Goal: Task Accomplishment & Management: Manage account settings

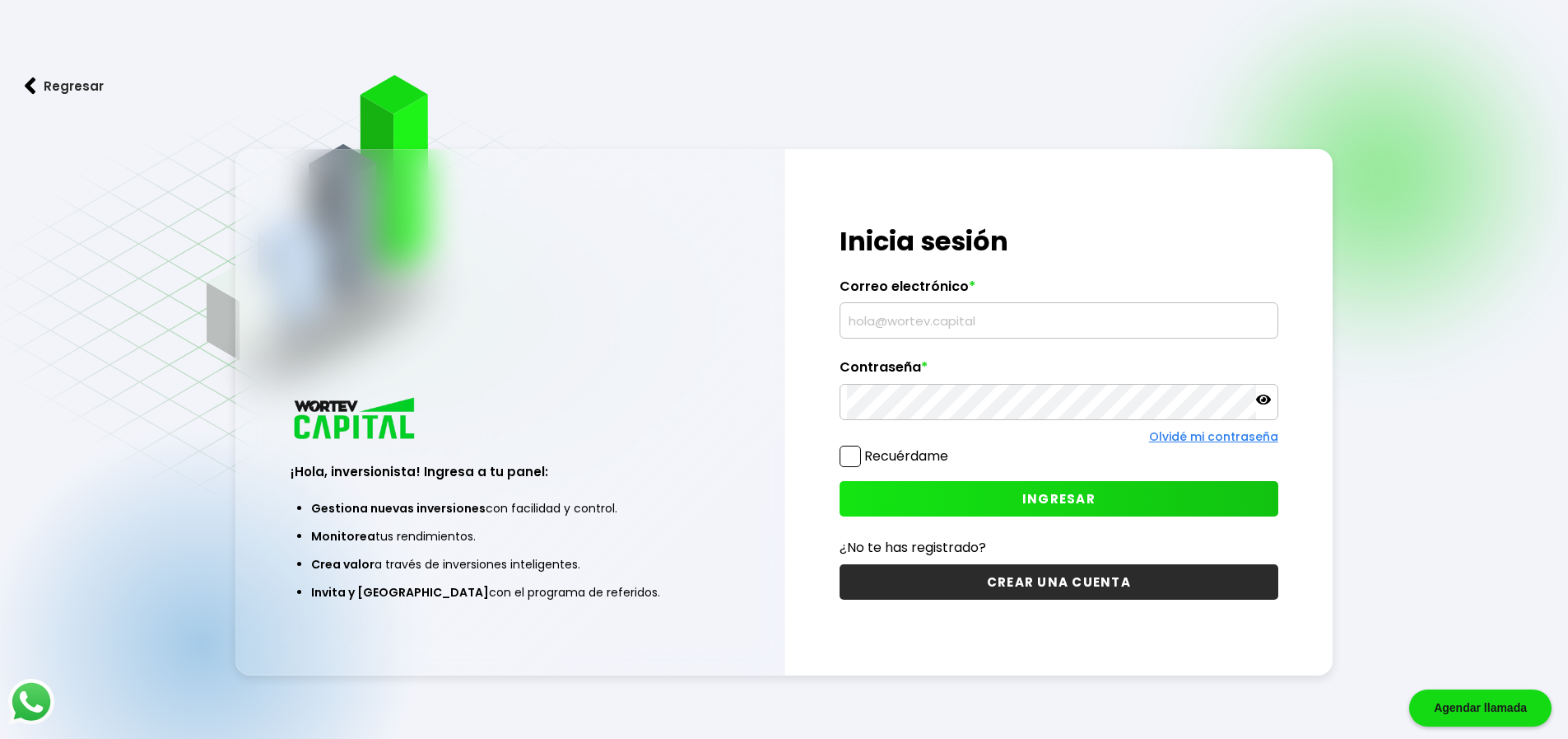
click at [915, 318] on input "text" at bounding box center [1059, 320] width 424 height 34
type input "[EMAIL_ADDRESS][PERSON_NAME][DOMAIN_NAME]"
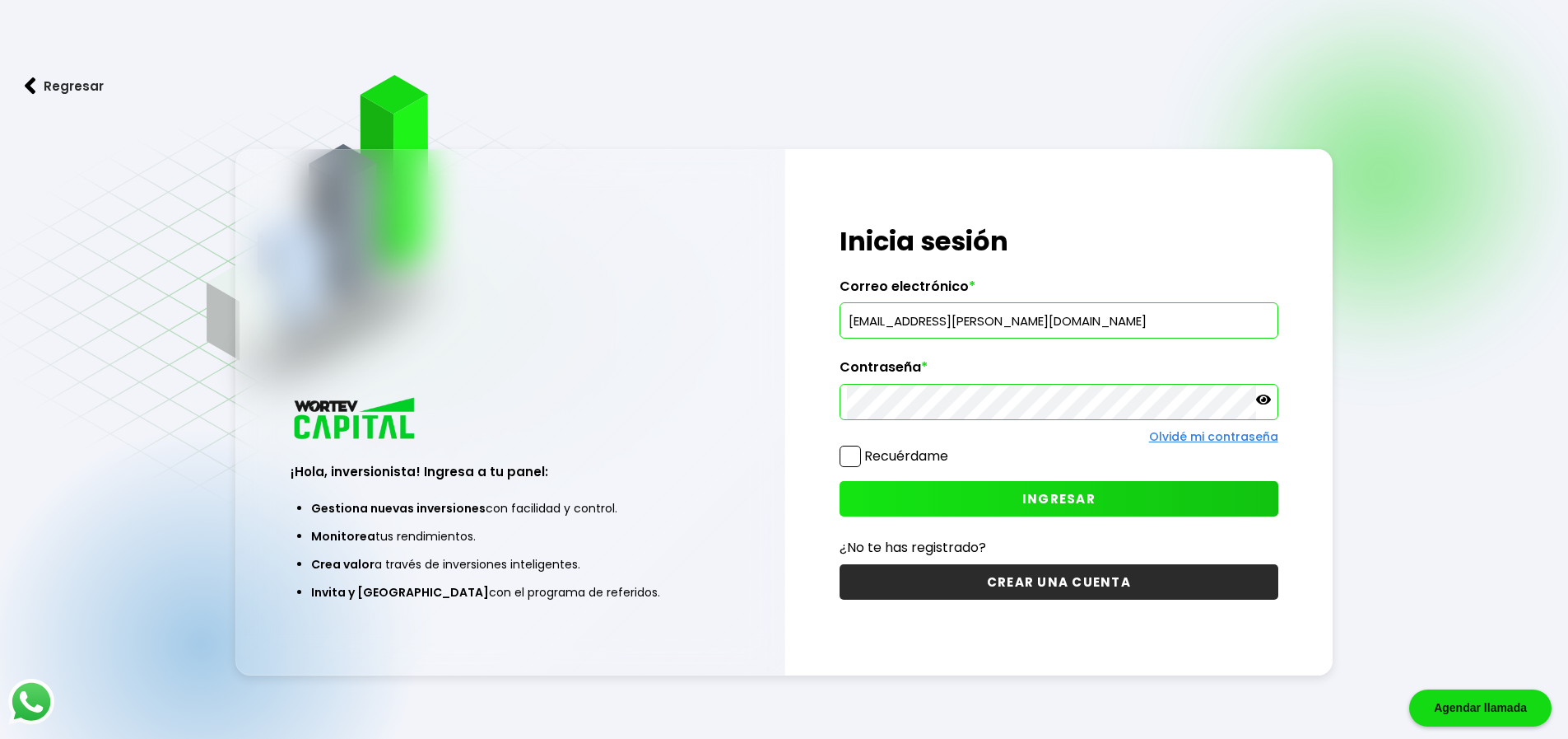
click at [1042, 490] on span "INGRESAR" at bounding box center [1059, 499] width 74 height 17
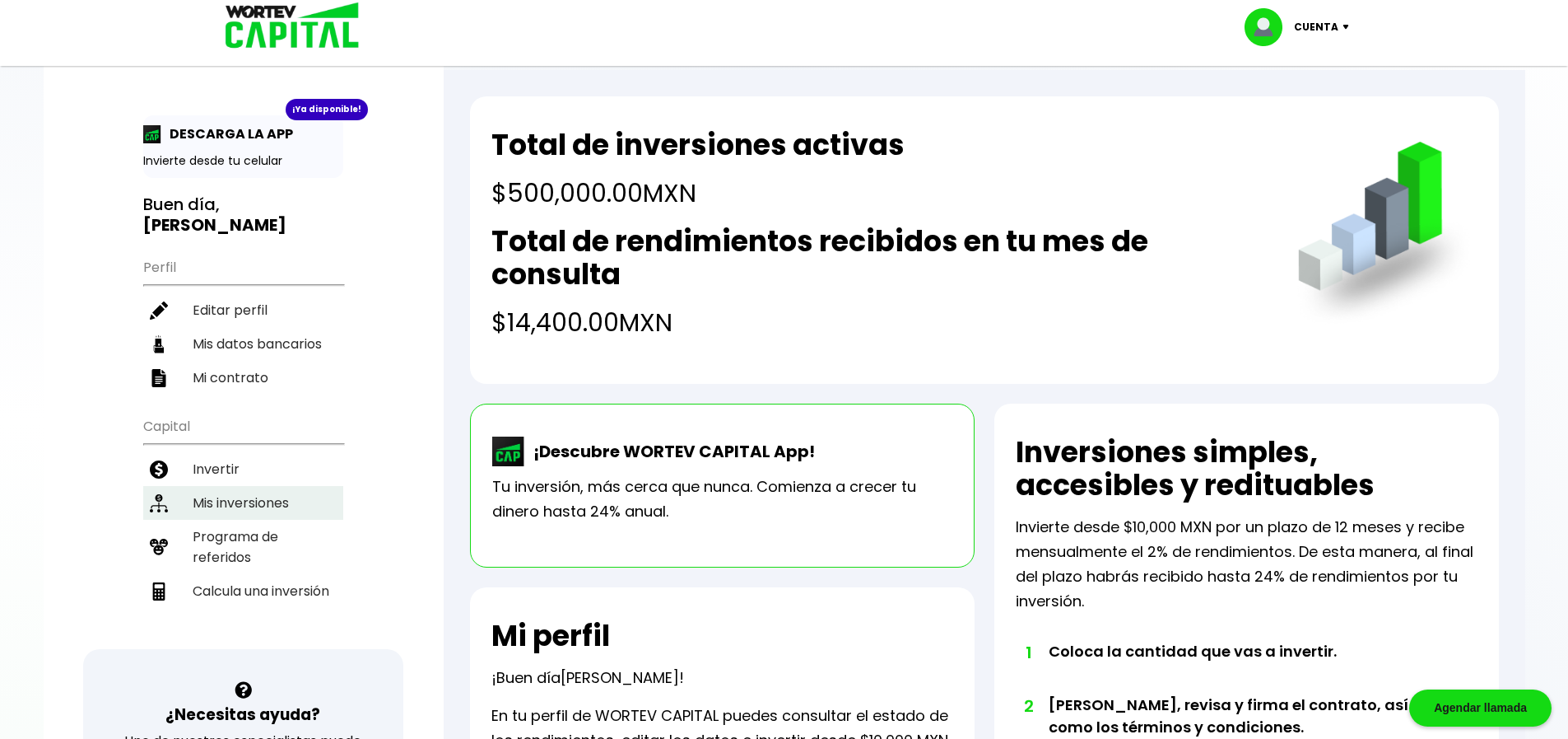
click at [253, 486] on li "Mis inversiones" at bounding box center [243, 502] width 200 height 33
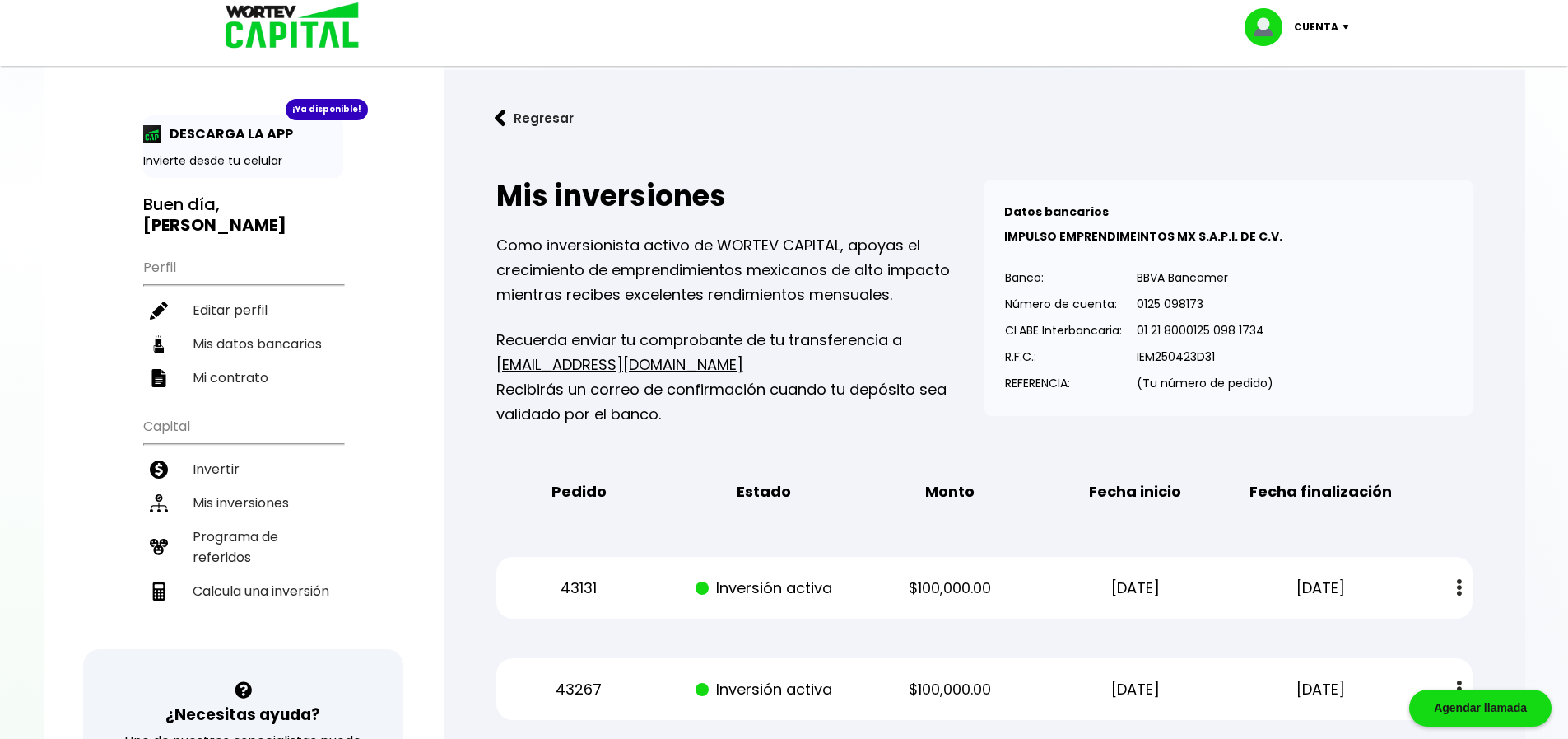
click at [1343, 27] on img at bounding box center [1349, 27] width 22 height 5
click at [1326, 111] on li "Cerrar sesión" at bounding box center [1299, 109] width 132 height 33
